Goal: Check status: Check status

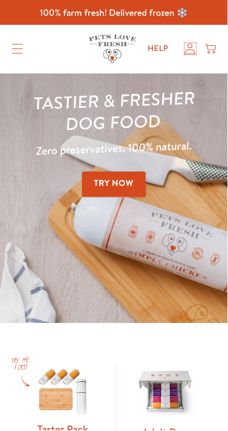
click at [189, 48] on icon at bounding box center [191, 49] width 12 height 12
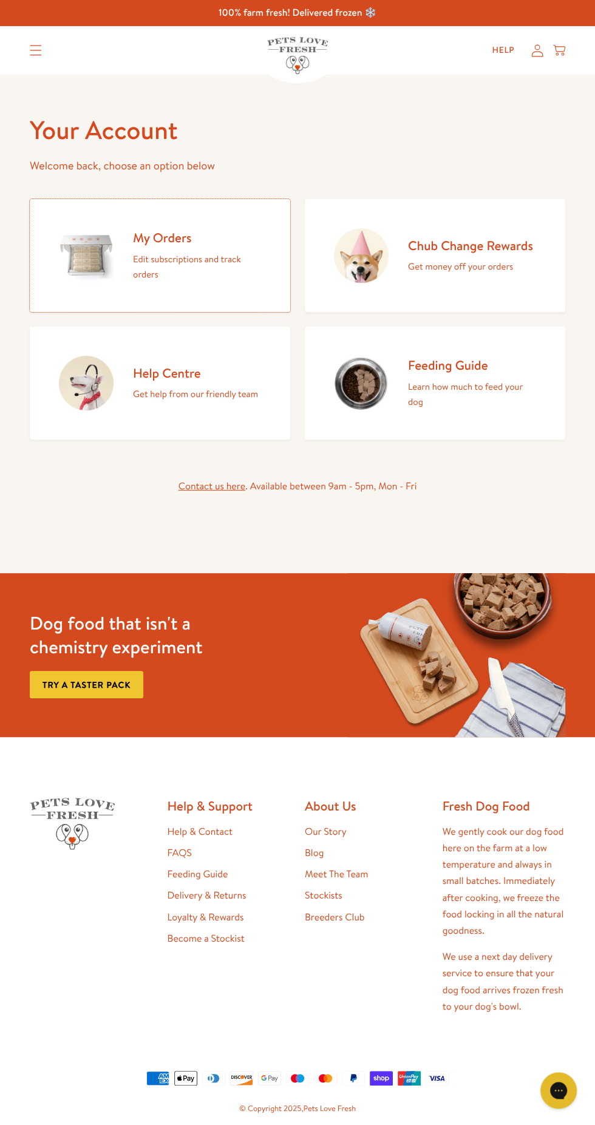
click at [195, 242] on h2 "My Orders" at bounding box center [197, 237] width 128 height 16
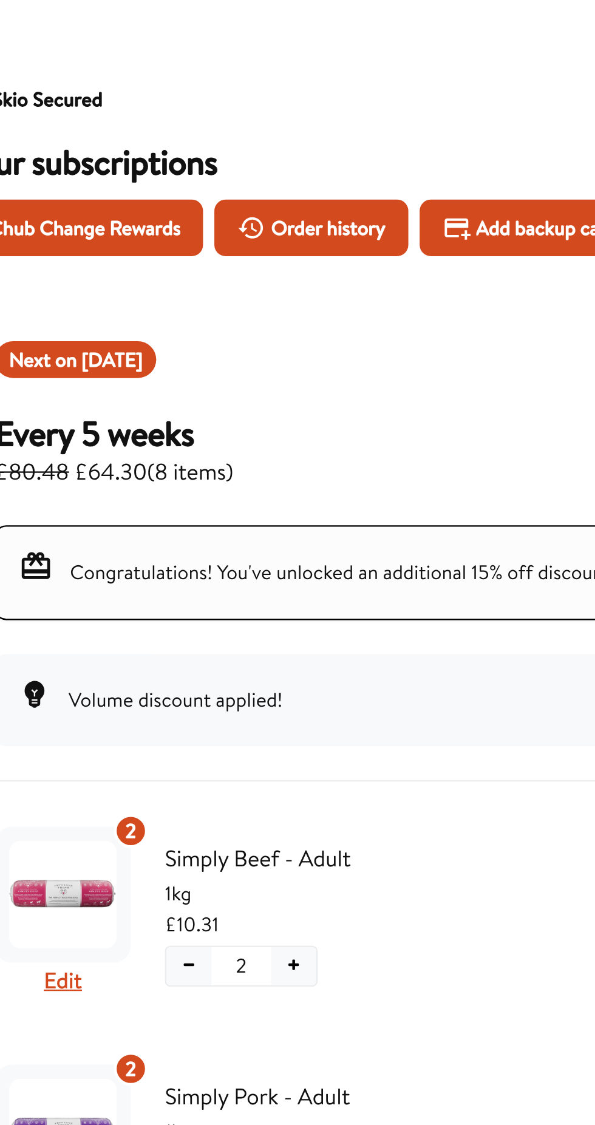
click at [171, 157] on span "Order history" at bounding box center [169, 155] width 49 height 13
